Goal: Find specific page/section: Find specific page/section

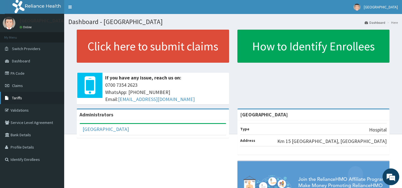
click at [33, 97] on link "Tariffs" at bounding box center [32, 98] width 64 height 12
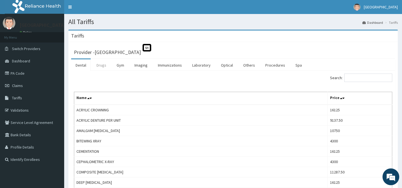
click at [102, 64] on link "Drugs" at bounding box center [101, 65] width 19 height 12
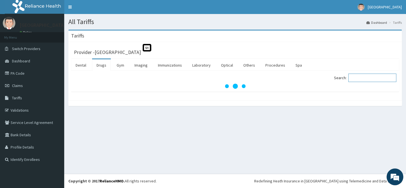
click at [379, 80] on input "Search:" at bounding box center [372, 77] width 48 height 8
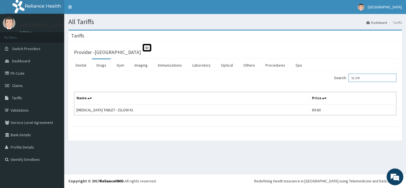
type input "SLOW"
click at [30, 112] on link "Validations" at bounding box center [32, 110] width 64 height 12
